Goal: Transaction & Acquisition: Purchase product/service

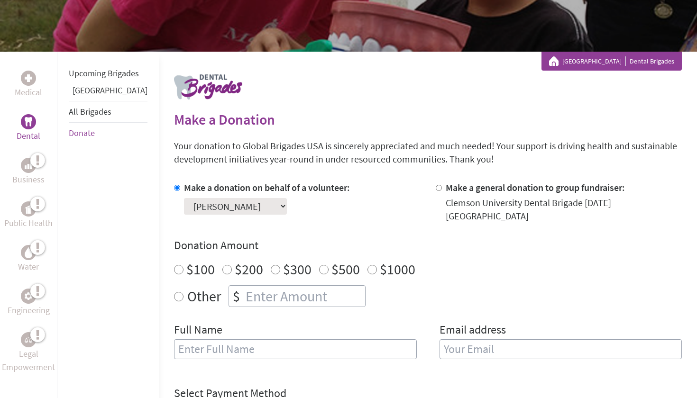
scroll to position [142, 0]
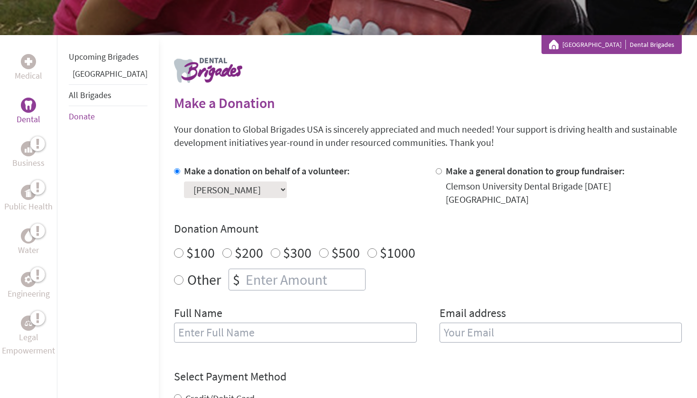
radio input "true"
click at [252, 269] on input "number" at bounding box center [304, 279] width 121 height 21
type input "1250"
type input "[PERSON_NAME]"
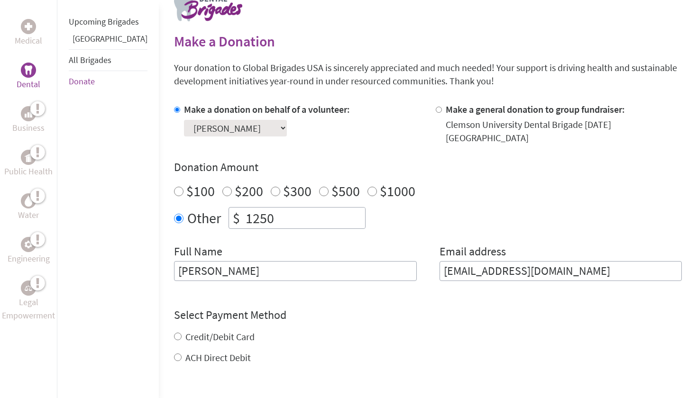
scroll to position [208, 0]
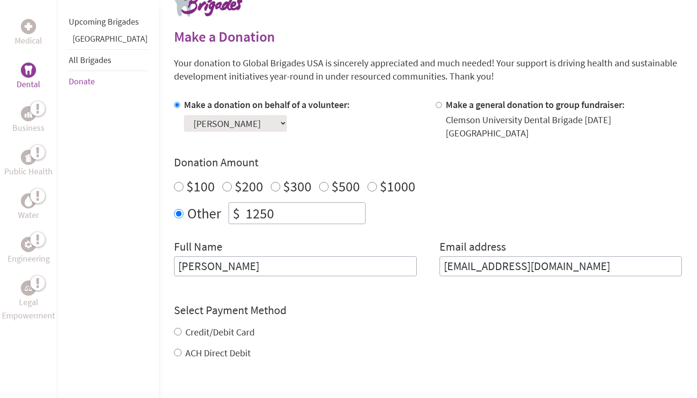
type input "[EMAIL_ADDRESS][DOMAIN_NAME]"
click at [174, 340] on form "Make a donation on behalf of a volunteer: Select a volunteer... [PERSON_NAME] […" at bounding box center [428, 286] width 508 height 376
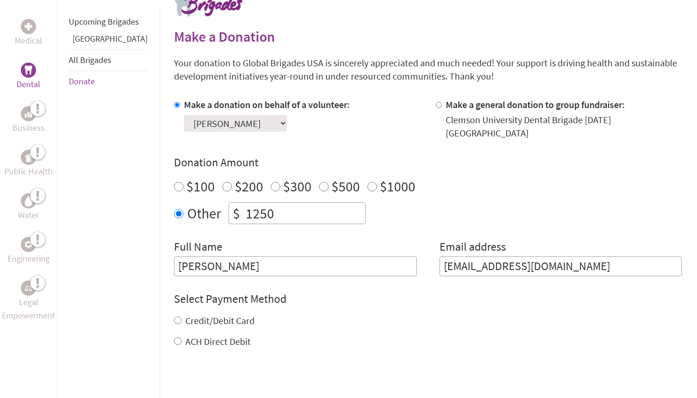
click at [174, 338] on input "ACH Direct Debit" at bounding box center [178, 342] width 8 height 8
radio input "true"
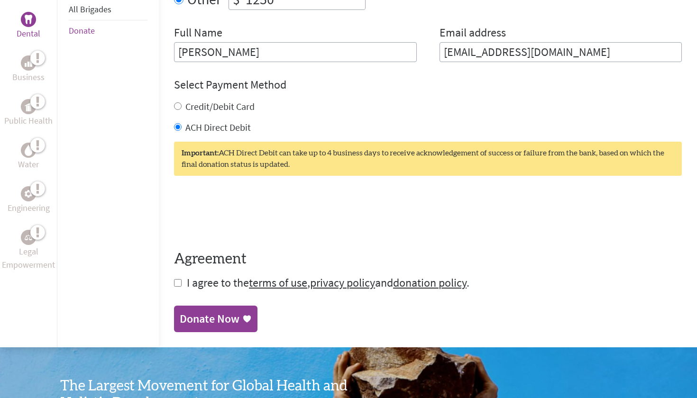
scroll to position [459, 0]
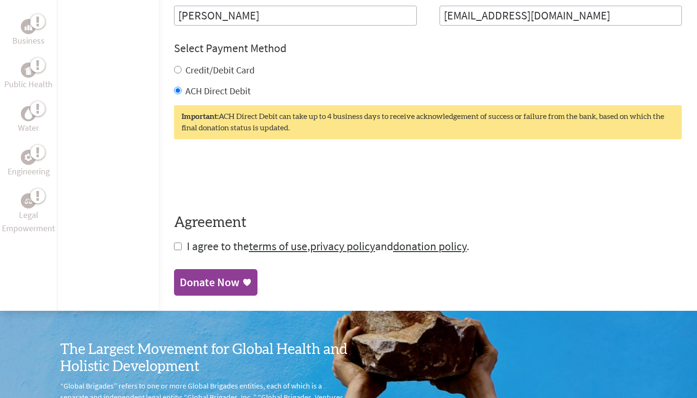
click at [174, 243] on input "checkbox" at bounding box center [178, 247] width 8 height 8
checkbox input "true"
click at [180, 276] on div "Donate Now" at bounding box center [210, 283] width 60 height 15
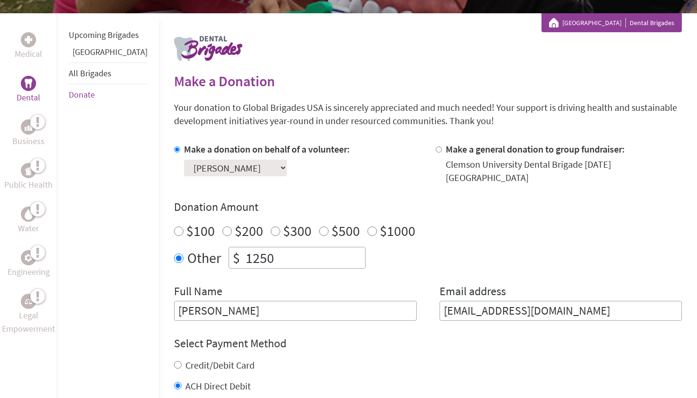
scroll to position [167, 0]
